Goal: Communication & Community: Answer question/provide support

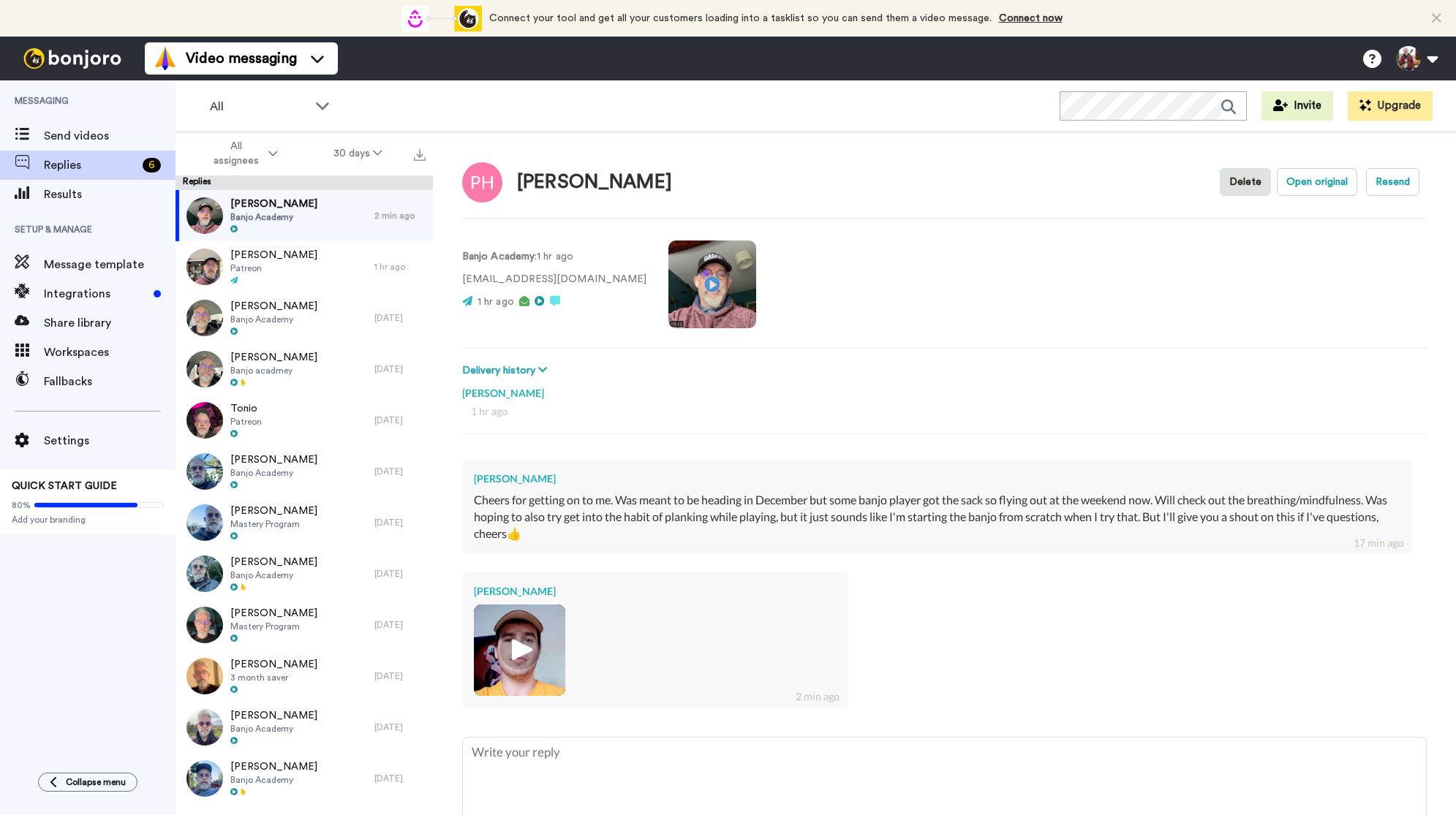
click at [510, 652] on img at bounding box center [519, 649] width 40 height 40
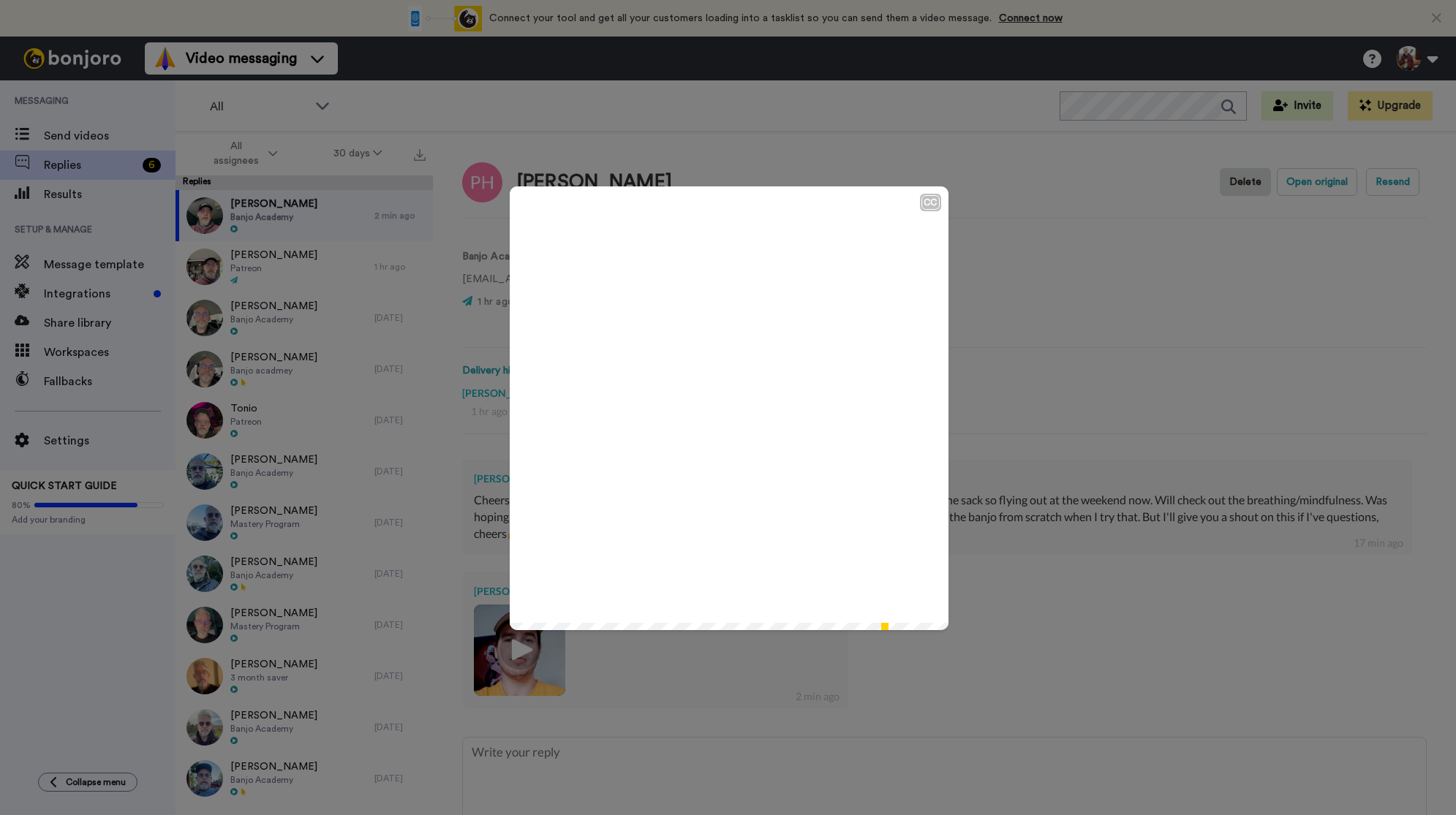
click at [731, 409] on icon "Play/Pause" at bounding box center [728, 408] width 38 height 69
click at [1086, 592] on div "CC Play/Pause See, you know. 0:57 / 0:57" at bounding box center [728, 407] width 1456 height 815
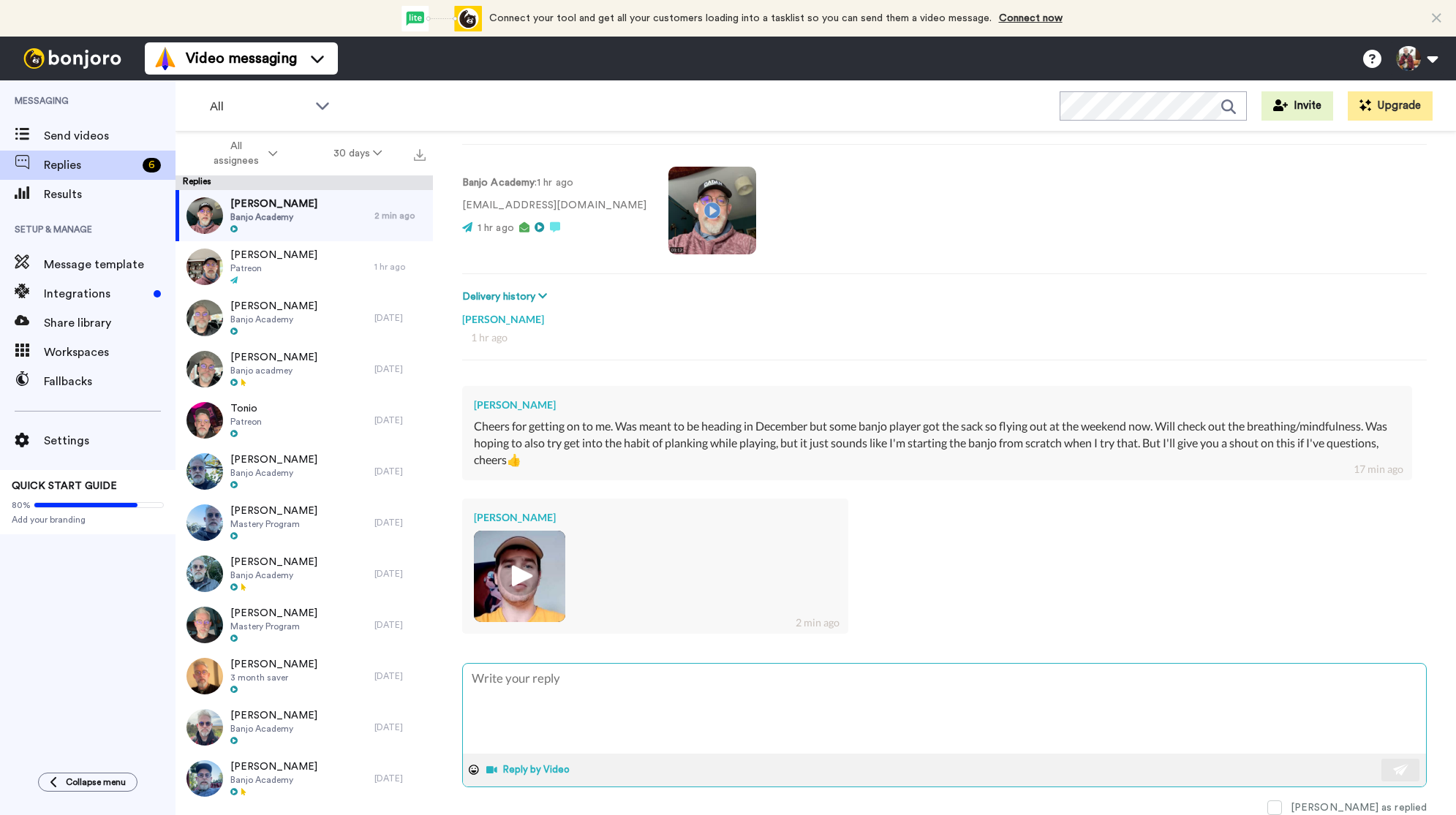
scroll to position [74, 0]
click at [530, 771] on button "Reply by Video" at bounding box center [529, 769] width 90 height 22
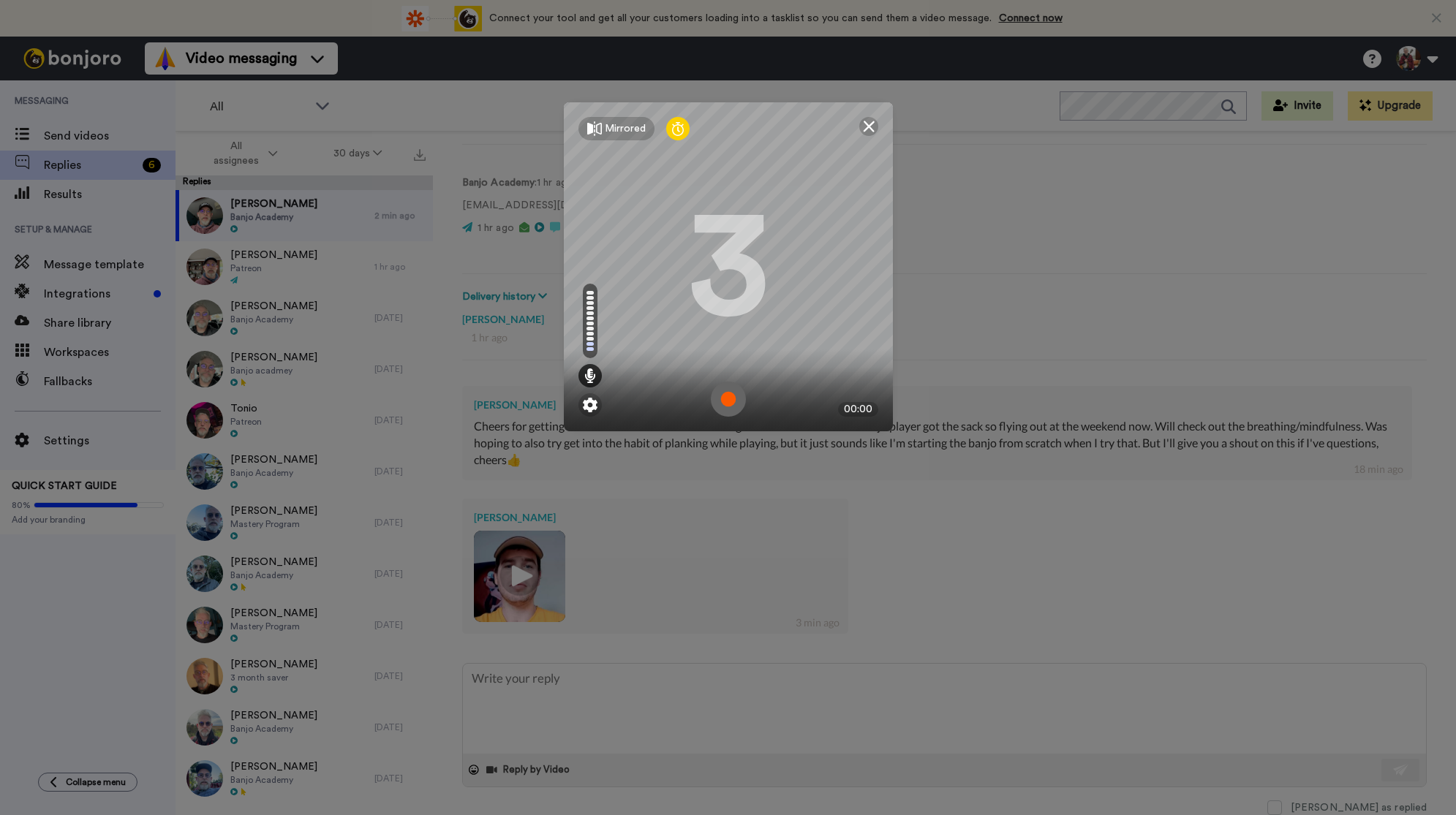
click at [727, 400] on img at bounding box center [728, 399] width 35 height 35
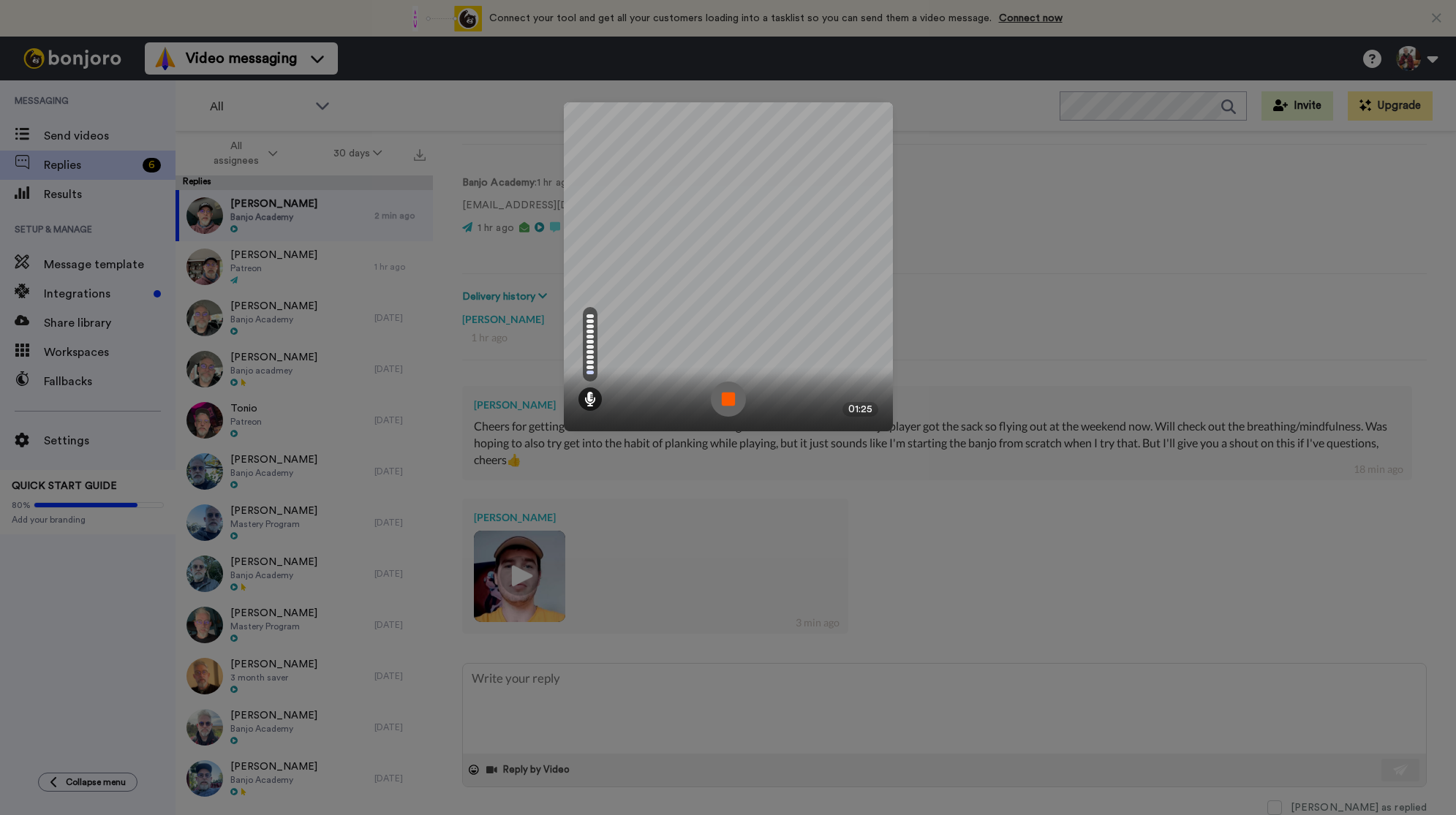
click at [727, 400] on img at bounding box center [728, 399] width 35 height 35
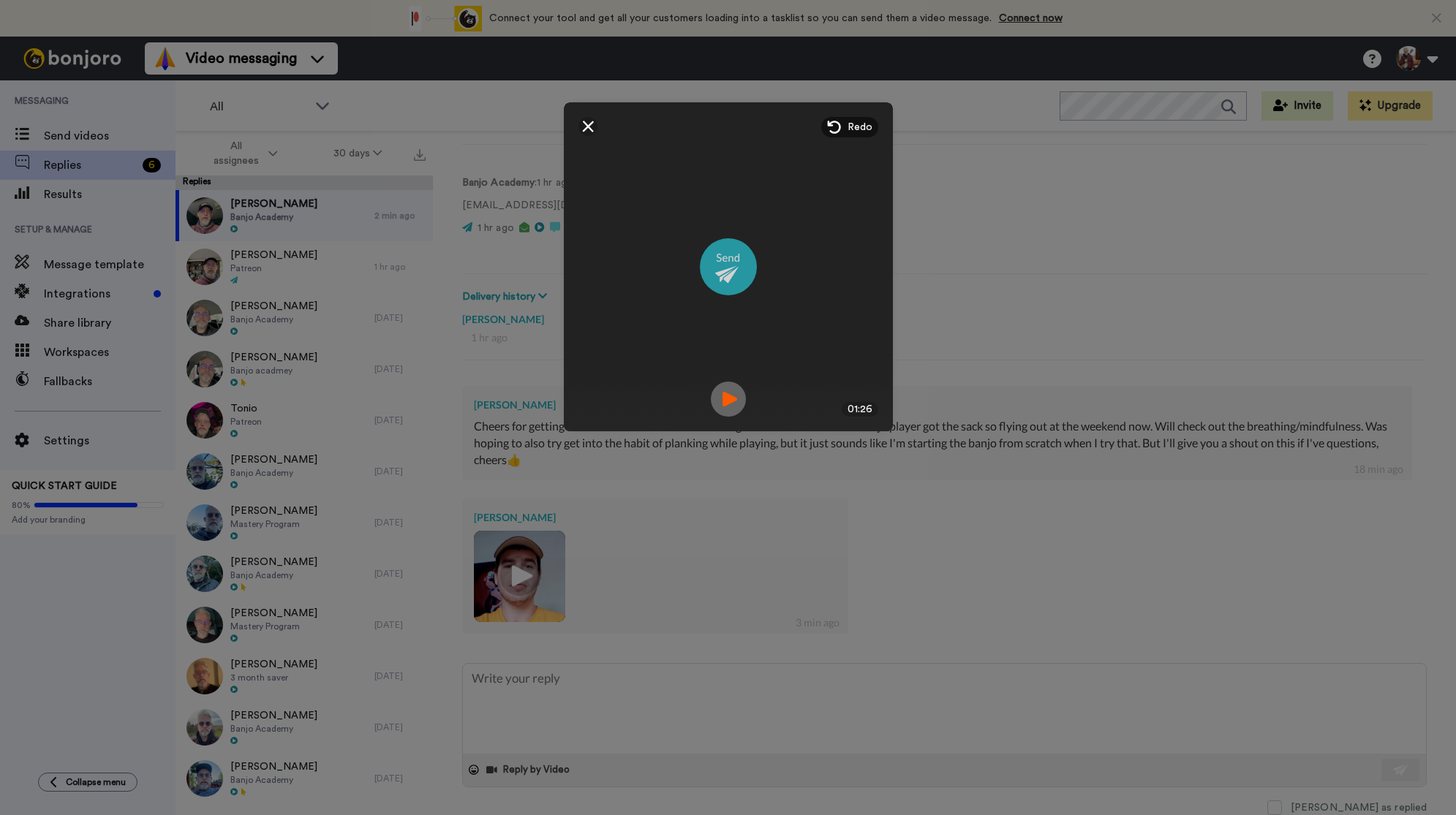
click at [742, 275] on img at bounding box center [729, 267] width 57 height 57
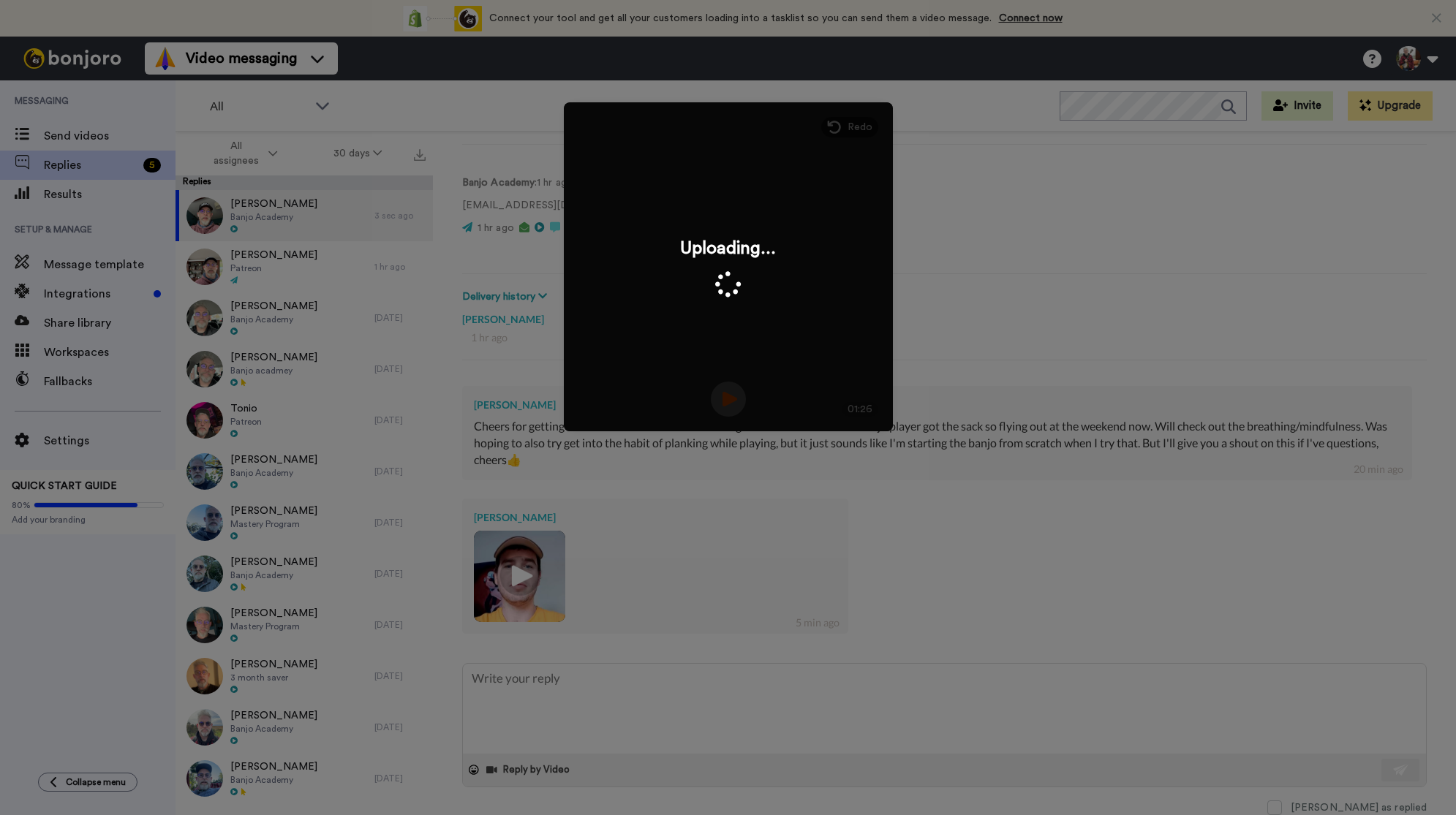
type textarea "x"
